Goal: Task Accomplishment & Management: Use online tool/utility

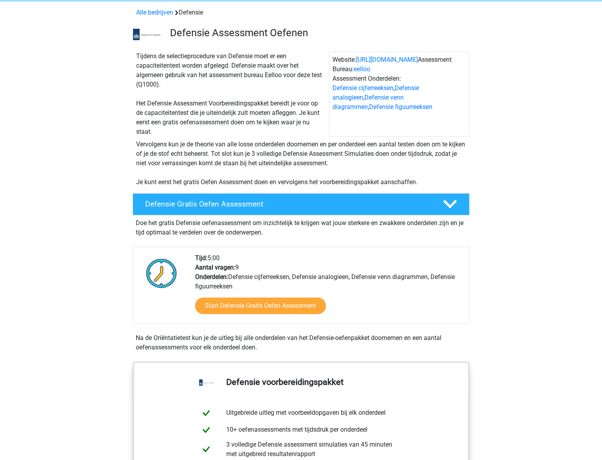
scroll to position [157, 0]
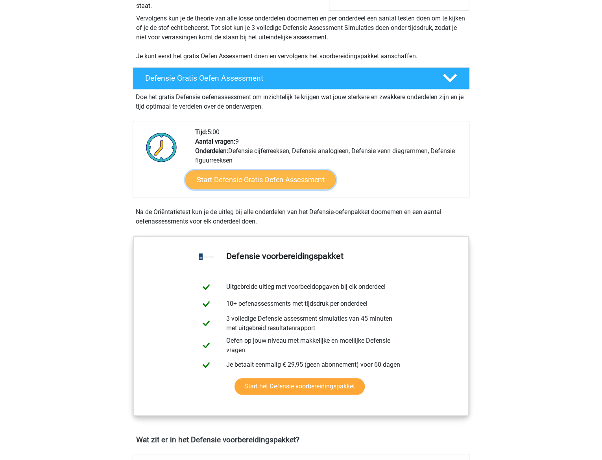
click at [302, 186] on link "Start Defensie Gratis Oefen Assessment" at bounding box center [260, 179] width 150 height 19
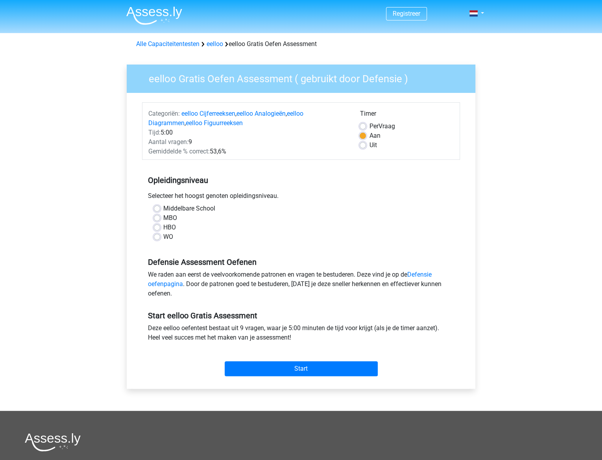
click at [168, 216] on label "MBO" at bounding box center [170, 217] width 14 height 9
click at [160, 216] on input "MBO" at bounding box center [157, 217] width 6 height 8
radio input "true"
click at [289, 368] on input "Start" at bounding box center [301, 368] width 153 height 15
drag, startPoint x: 146, startPoint y: 95, endPoint x: 142, endPoint y: 88, distance: 8.3
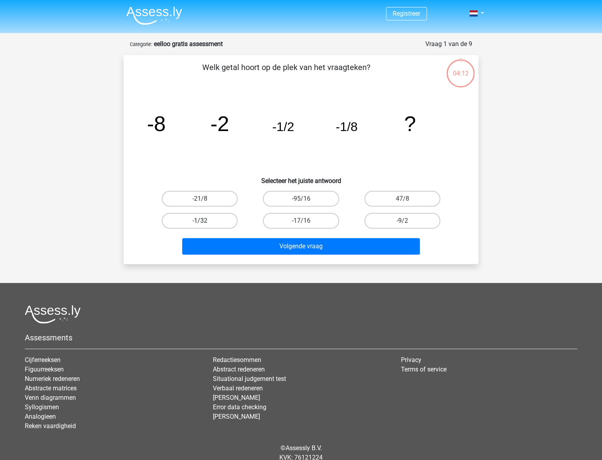
click at [194, 215] on label "-1/32" at bounding box center [200, 221] width 76 height 16
click at [200, 221] on input "-1/32" at bounding box center [202, 223] width 5 height 5
radio input "true"
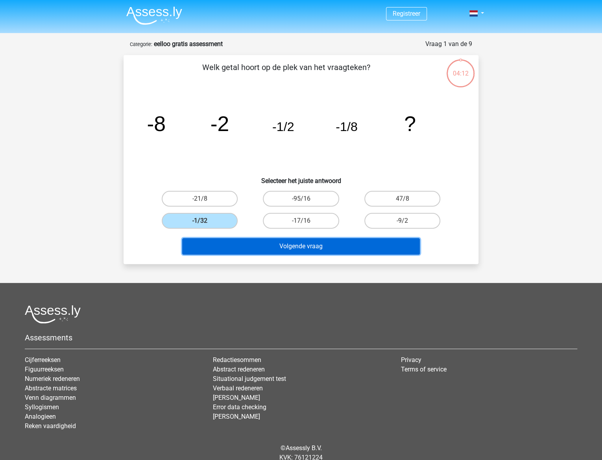
click at [329, 239] on button "Volgende vraag" at bounding box center [301, 246] width 238 height 17
